Goal: Information Seeking & Learning: Learn about a topic

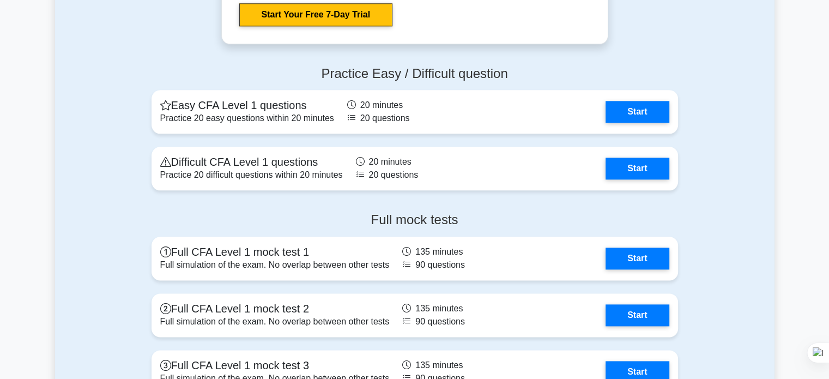
scroll to position [1294, 0]
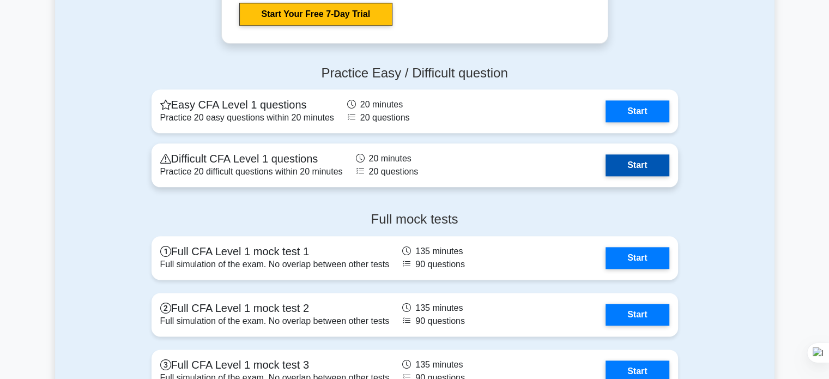
click at [605, 167] on link "Start" at bounding box center [636, 165] width 63 height 22
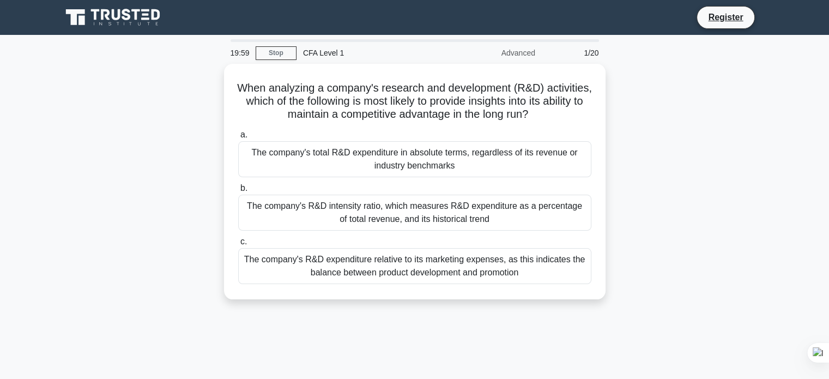
scroll to position [660, 0]
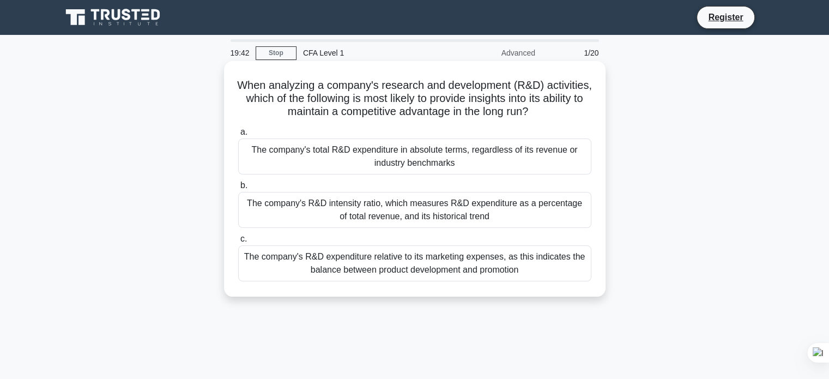
click at [387, 262] on div "The company's R&D expenditure relative to its marketing expenses, as this indic…" at bounding box center [414, 263] width 353 height 36
click at [238, 242] on input "c. The company's R&D expenditure relative to its marketing expenses, as this in…" at bounding box center [238, 238] width 0 height 7
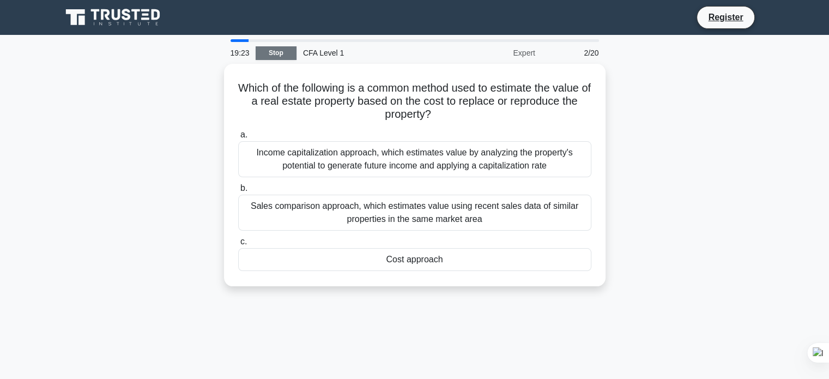
click at [277, 53] on link "Stop" at bounding box center [276, 53] width 41 height 14
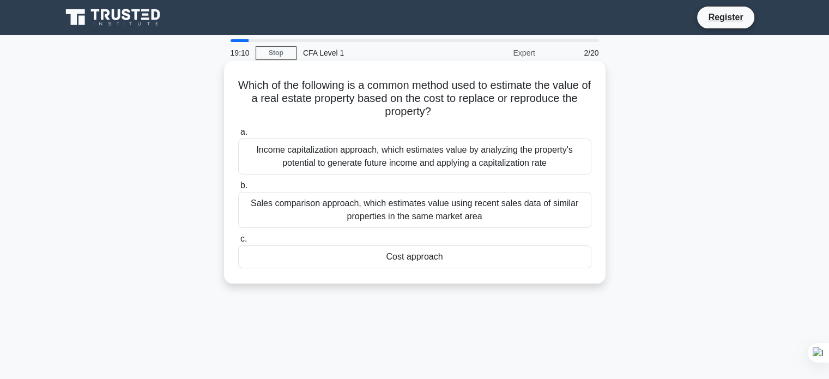
click at [405, 167] on div "Income capitalization approach, which estimates value by analyzing the property…" at bounding box center [414, 156] width 353 height 36
click at [238, 136] on input "a. Income capitalization approach, which estimates value by analyzing the prope…" at bounding box center [238, 132] width 0 height 7
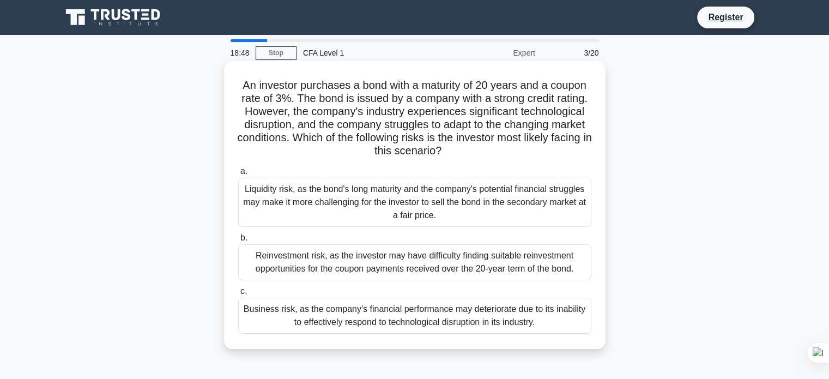
click at [411, 319] on div "Business risk, as the company's financial performance may deteriorate due to it…" at bounding box center [414, 316] width 353 height 36
click at [238, 295] on input "c. Business risk, as the company's financial performance may deteriorate due to…" at bounding box center [238, 291] width 0 height 7
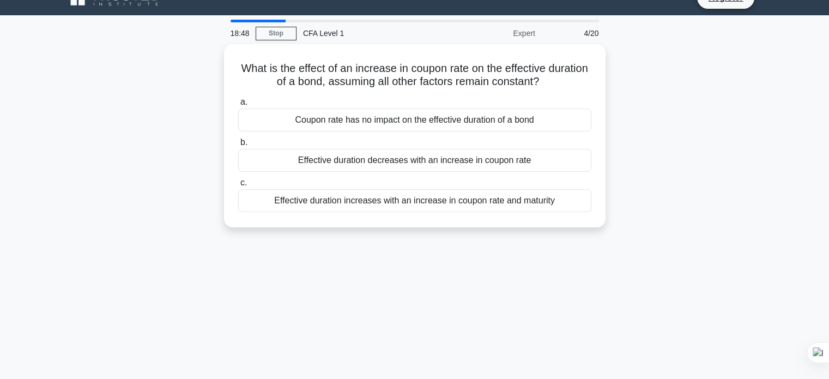
scroll to position [17, 0]
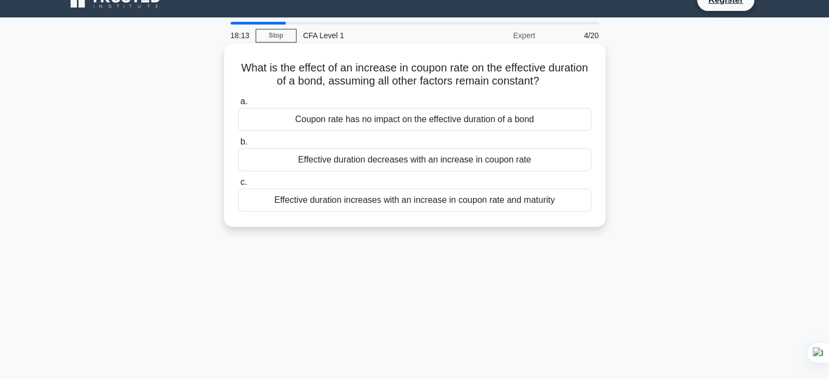
click at [381, 124] on div "Coupon rate has no impact on the effective duration of a bond" at bounding box center [414, 119] width 353 height 23
click at [238, 105] on input "a. Coupon rate has no impact on the effective duration of a bond" at bounding box center [238, 101] width 0 height 7
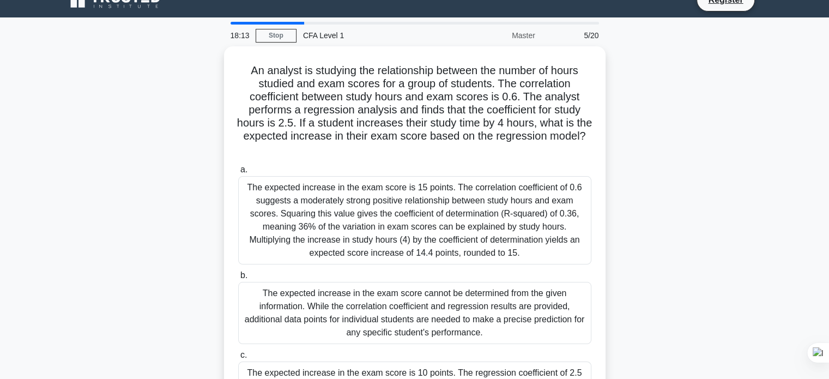
scroll to position [0, 0]
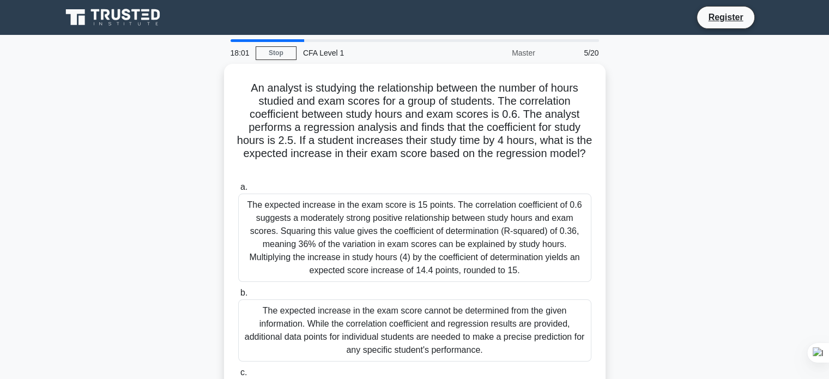
click at [69, 184] on div "An analyst is studying the relationship between the number of hours studied and…" at bounding box center [414, 266] width 719 height 405
click at [276, 46] on link "Stop" at bounding box center [276, 53] width 41 height 14
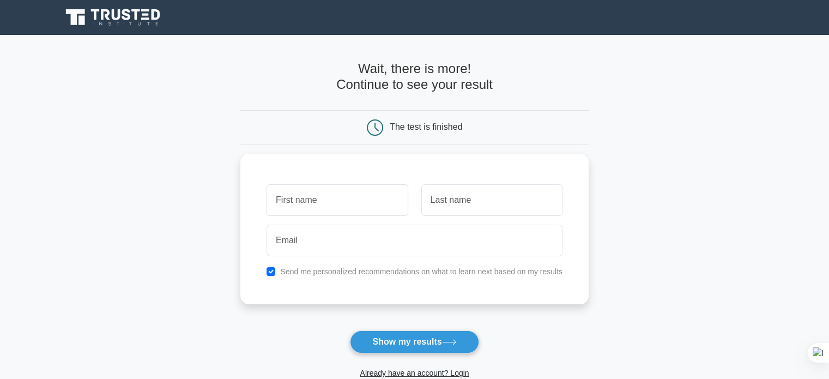
scroll to position [660, 0]
